Goal: Transaction & Acquisition: Purchase product/service

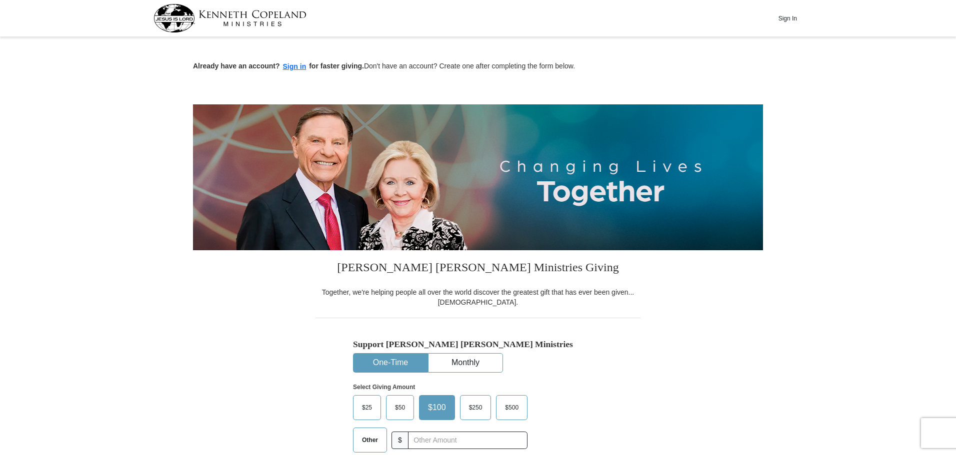
click at [401, 414] on span "$50" at bounding box center [400, 407] width 20 height 15
click at [0, 0] on input "$50" at bounding box center [0, 0] width 0 height 0
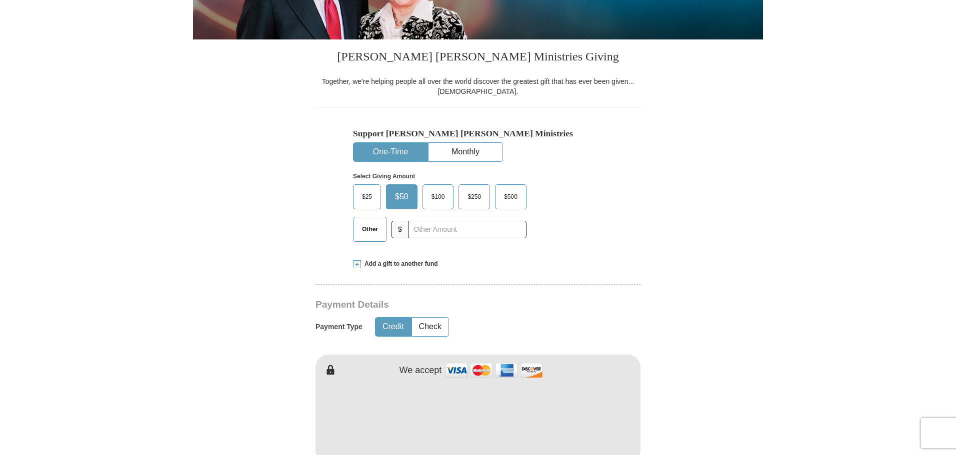
scroll to position [233, 0]
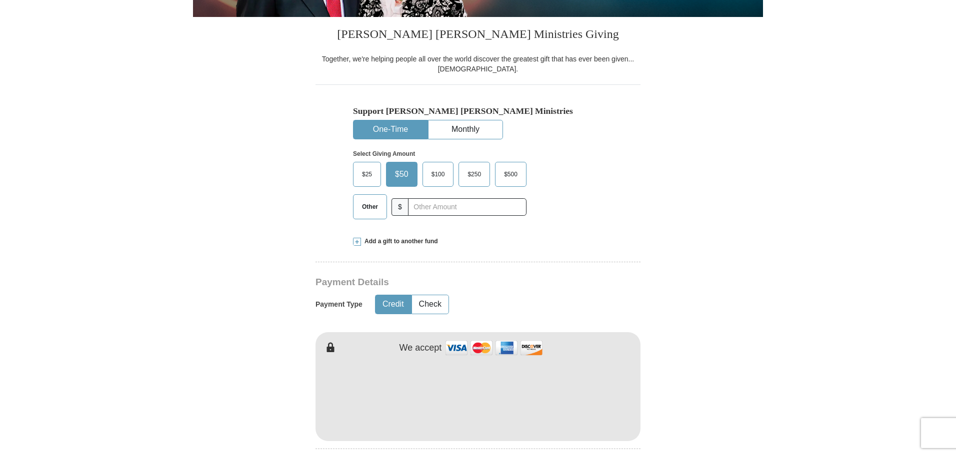
type input "Carlos"
type input "Guevara"
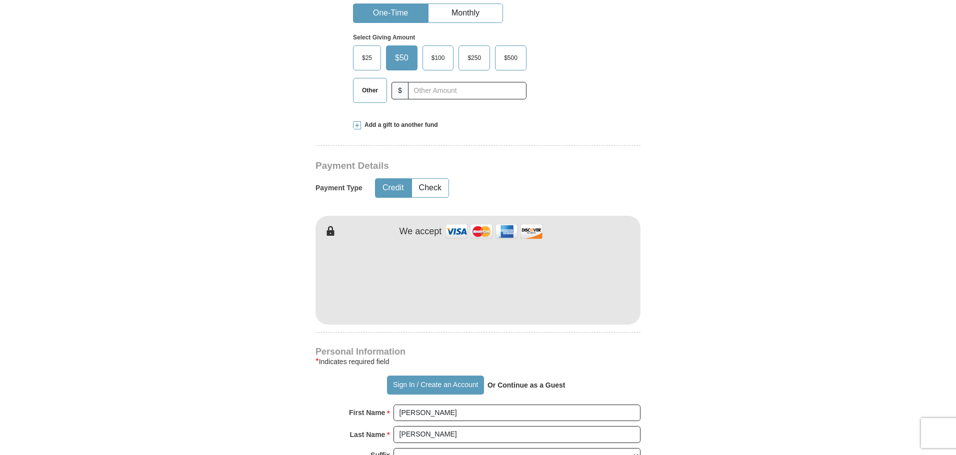
scroll to position [466, 0]
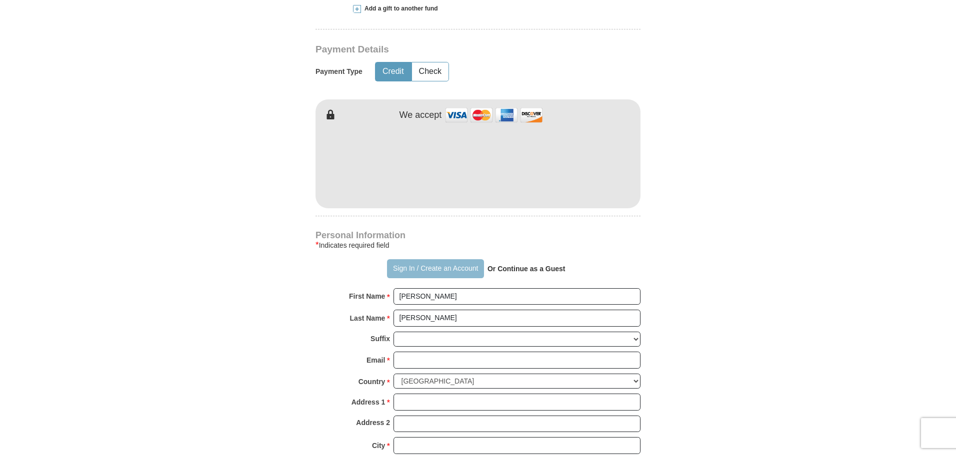
click at [426, 272] on button "Sign In / Create an Account" at bounding box center [435, 268] width 96 height 19
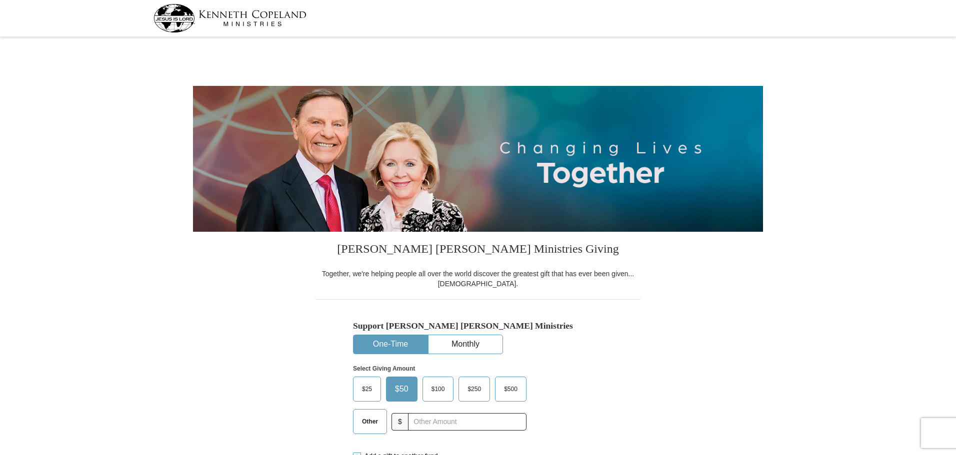
select select "FL"
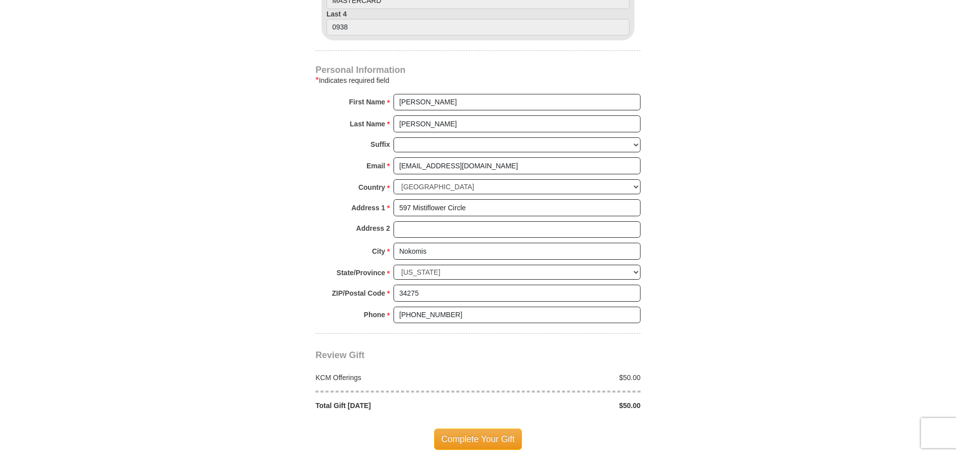
scroll to position [700, 0]
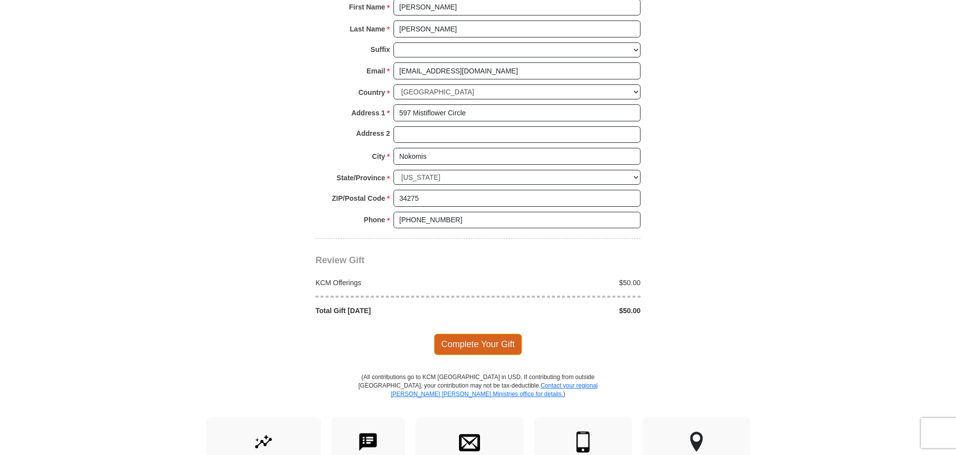
click at [460, 338] on span "Complete Your Gift" at bounding box center [478, 344] width 88 height 21
